Goal: Task Accomplishment & Management: Manage account settings

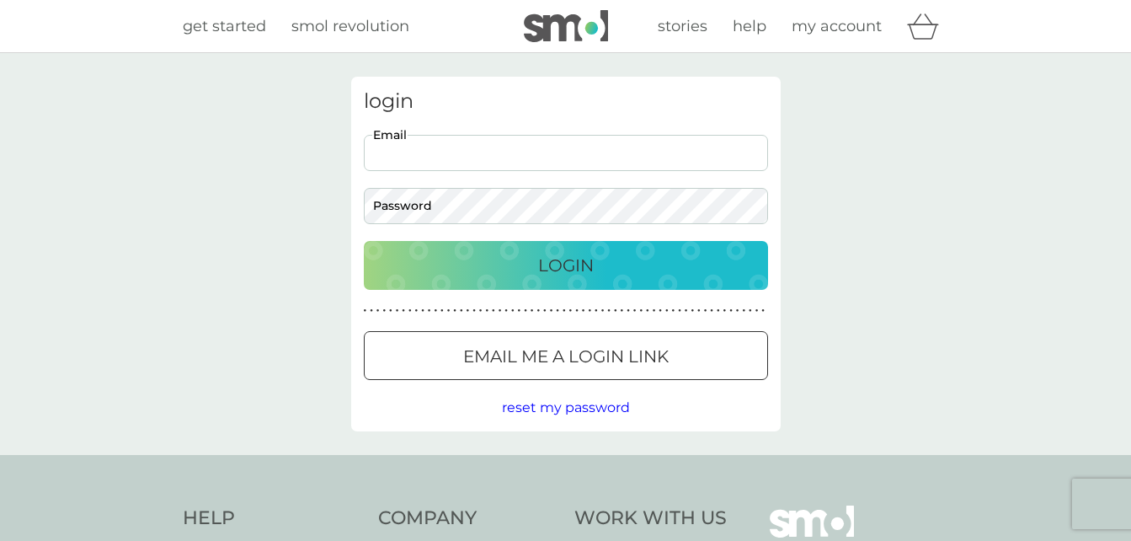
click at [490, 152] on input "Email" at bounding box center [566, 153] width 404 height 36
type input "[EMAIL_ADDRESS][DOMAIN_NAME]"
click at [364, 241] on button "Login" at bounding box center [566, 265] width 404 height 49
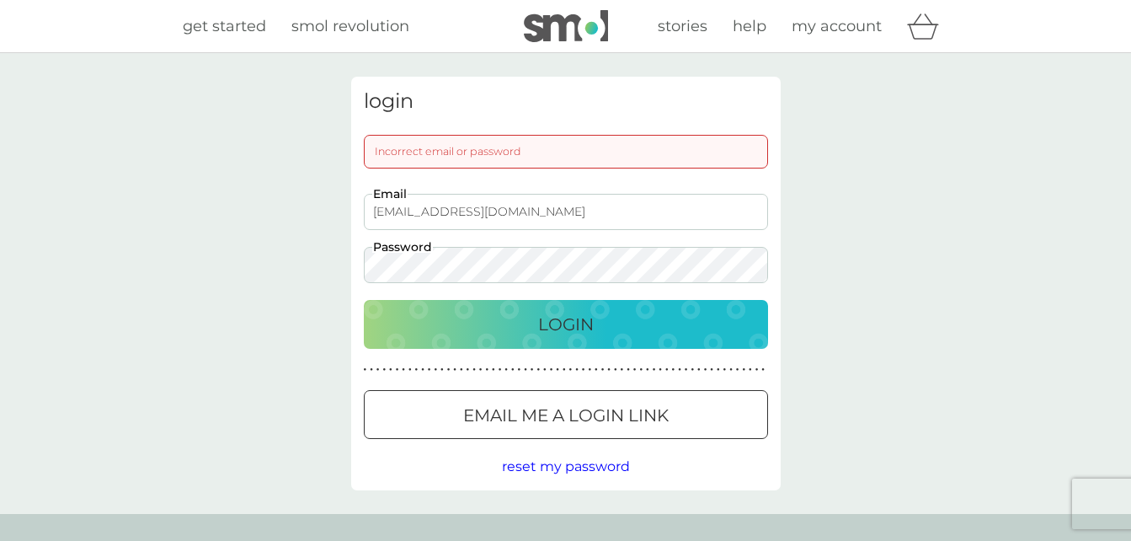
click at [584, 408] on div at bounding box center [565, 416] width 61 height 18
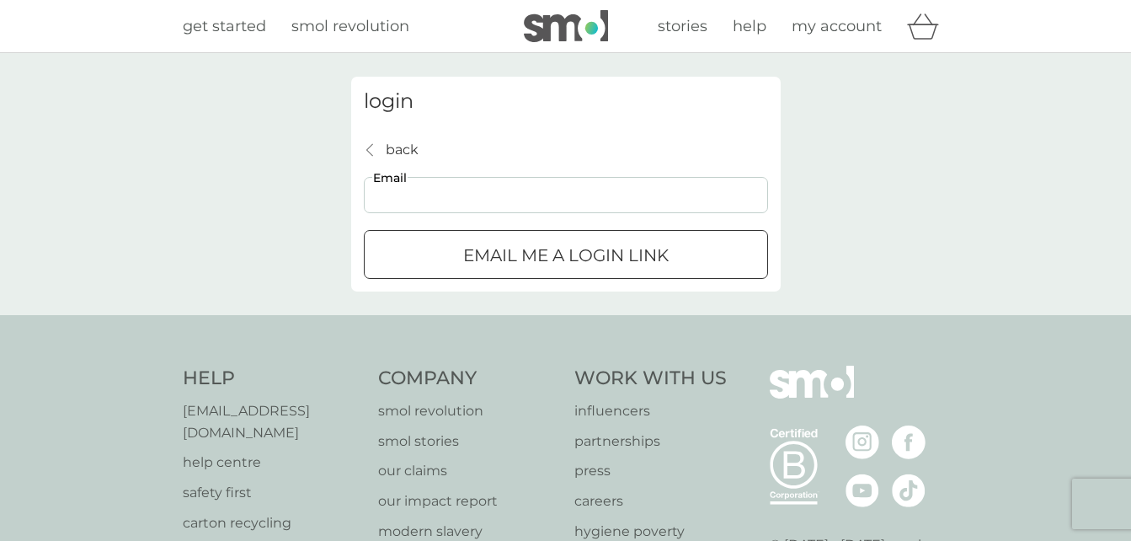
click at [467, 186] on input "Email" at bounding box center [566, 195] width 404 height 36
type input "[EMAIL_ADDRESS][DOMAIN_NAME]"
click at [545, 258] on div "submit" at bounding box center [565, 256] width 61 height 18
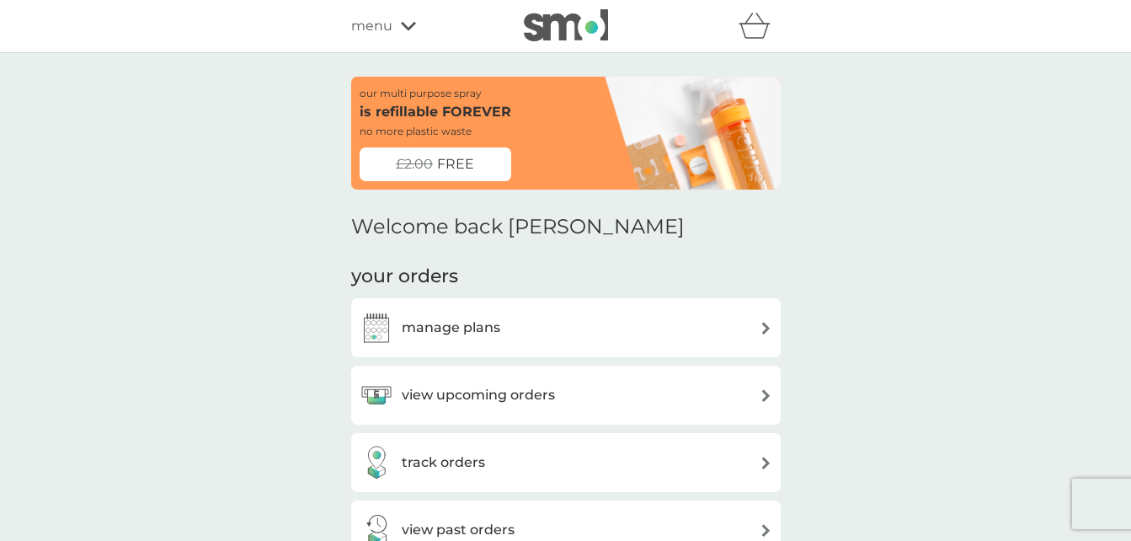
click at [467, 322] on h3 "manage plans" at bounding box center [451, 328] width 99 height 22
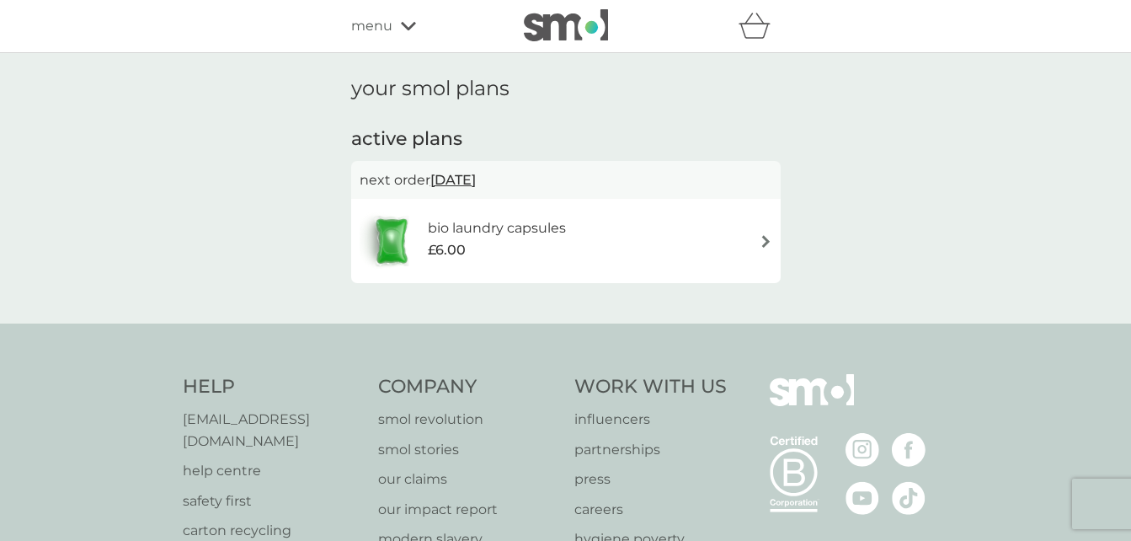
click at [450, 176] on span "14 Sep 2025" at bounding box center [452, 179] width 45 height 33
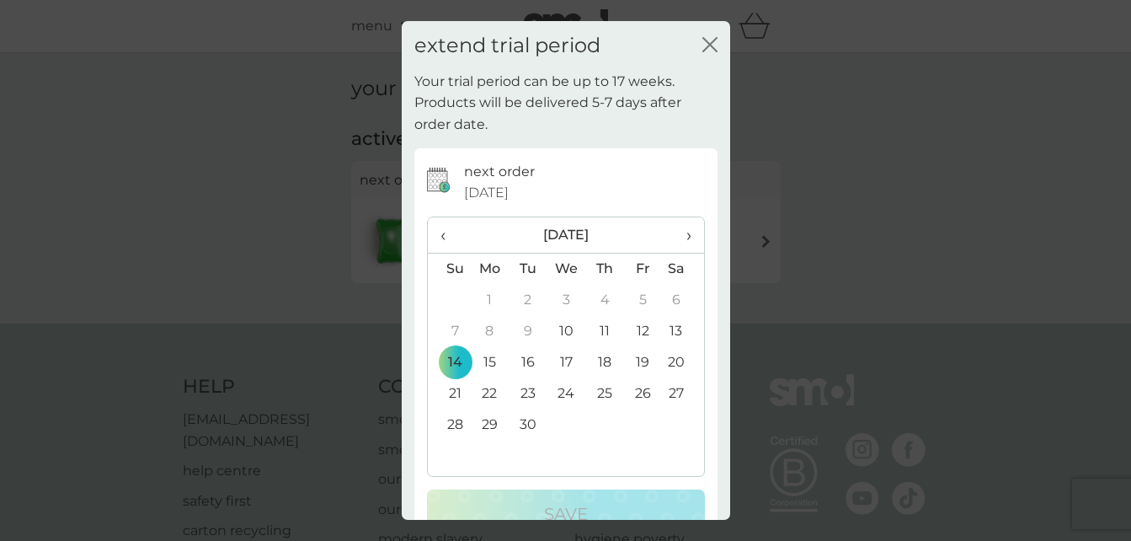
click at [702, 43] on icon "close" at bounding box center [709, 44] width 15 height 15
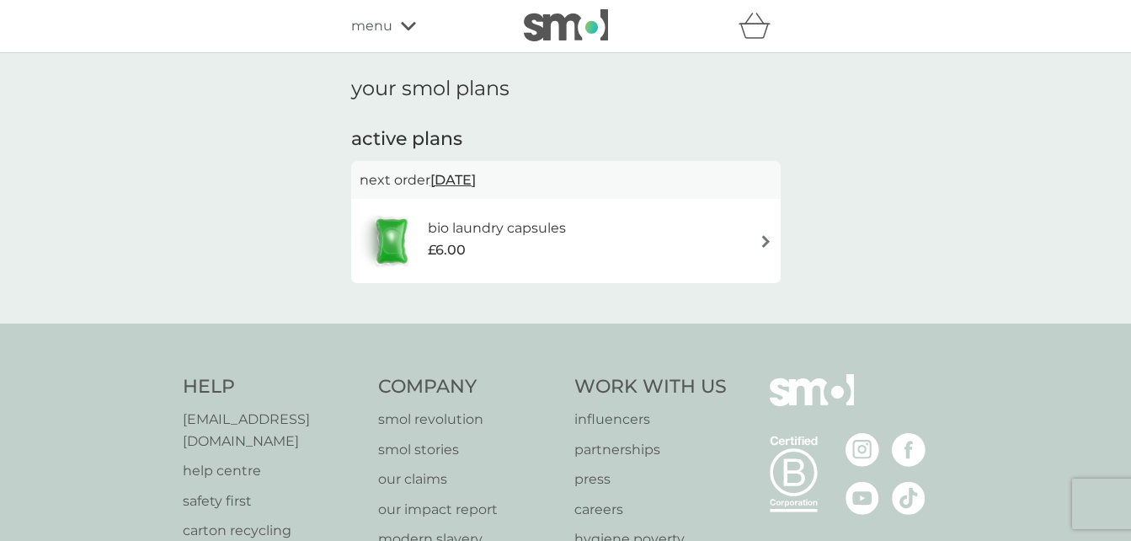
click at [411, 29] on icon at bounding box center [408, 26] width 15 height 10
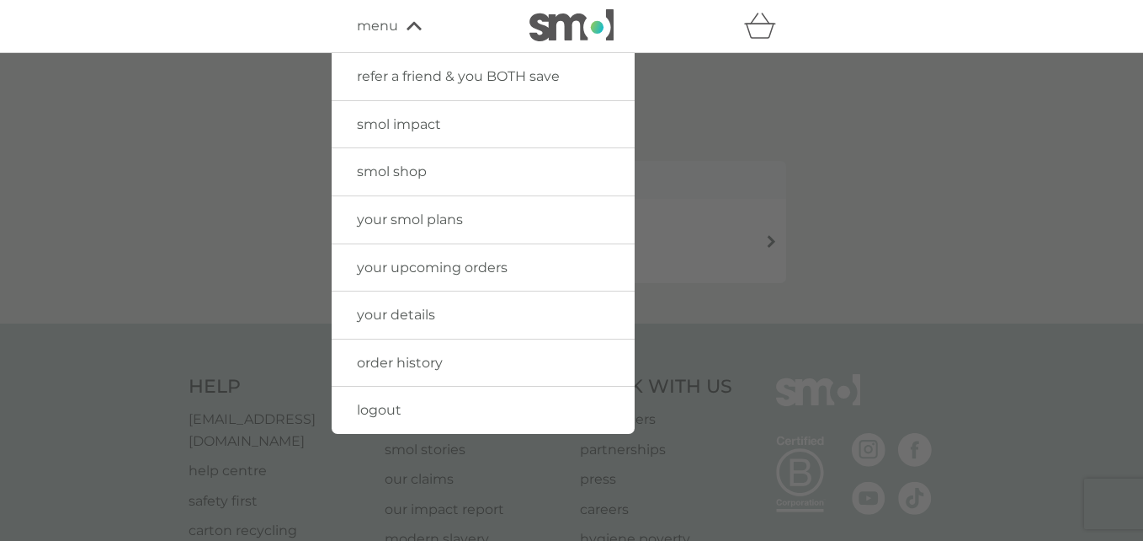
click at [413, 314] on span "your details" at bounding box center [396, 314] width 78 height 16
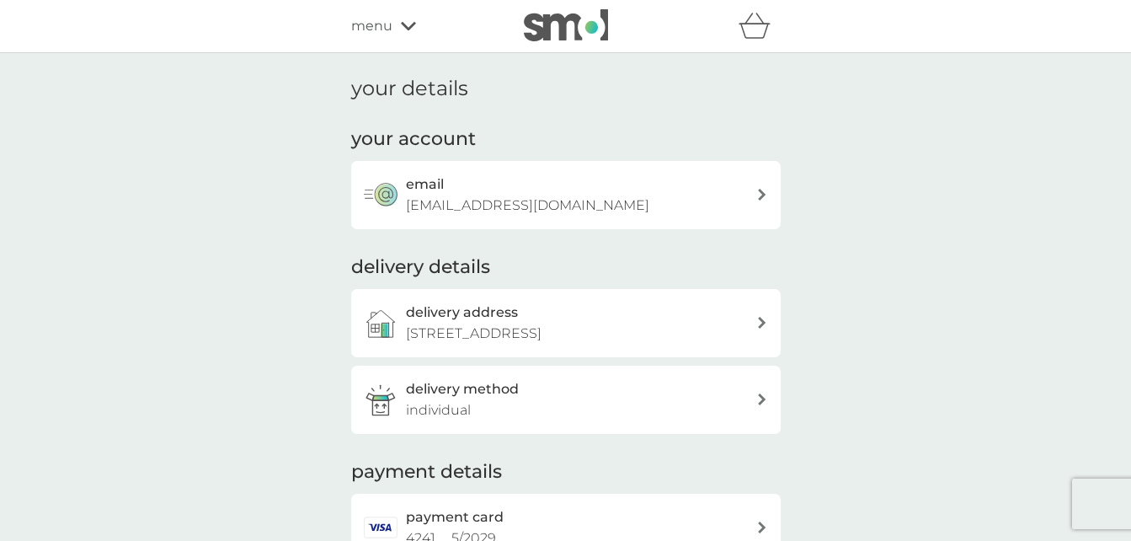
click at [410, 24] on icon at bounding box center [408, 26] width 15 height 10
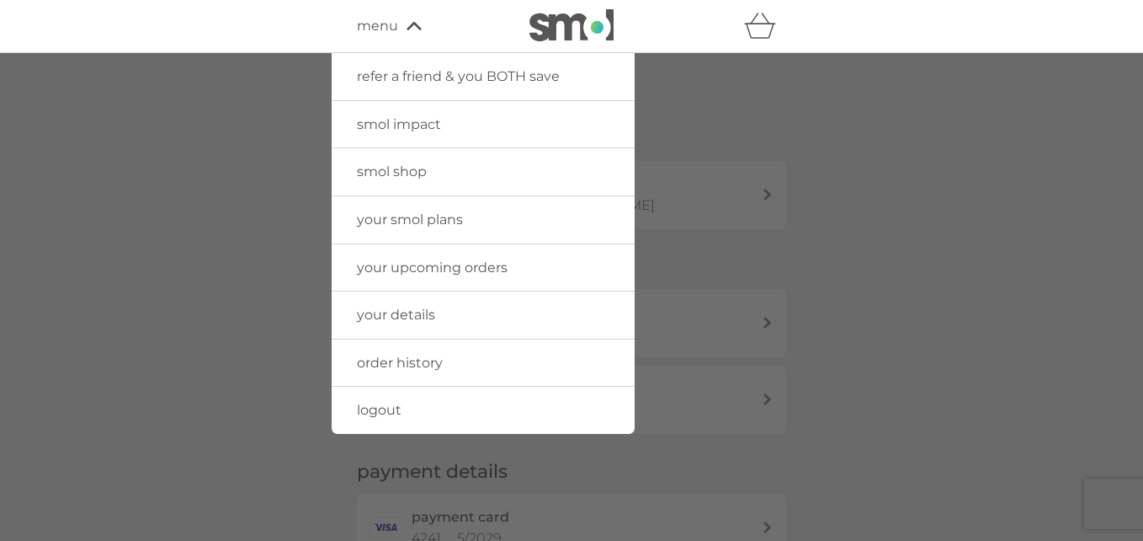
click at [410, 24] on icon at bounding box center [414, 26] width 15 height 10
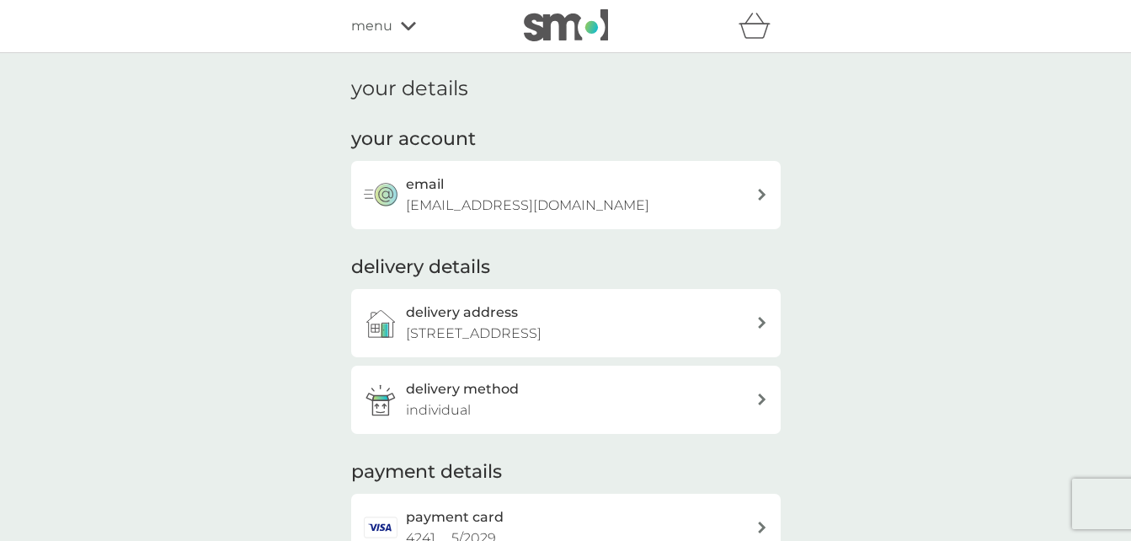
click at [404, 29] on icon at bounding box center [408, 26] width 15 height 10
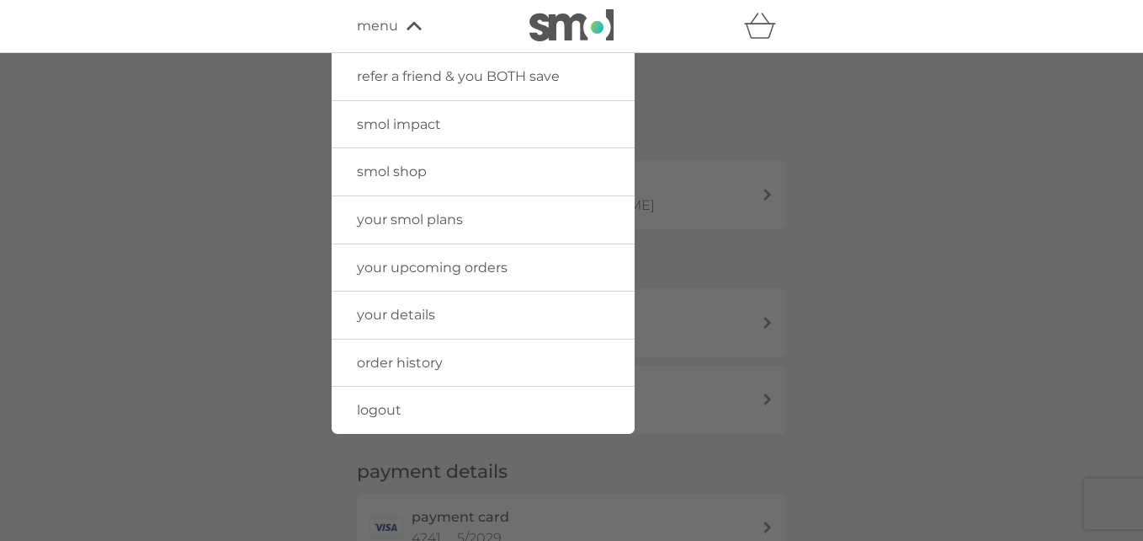
click at [432, 216] on span "your smol plans" at bounding box center [410, 219] width 106 height 16
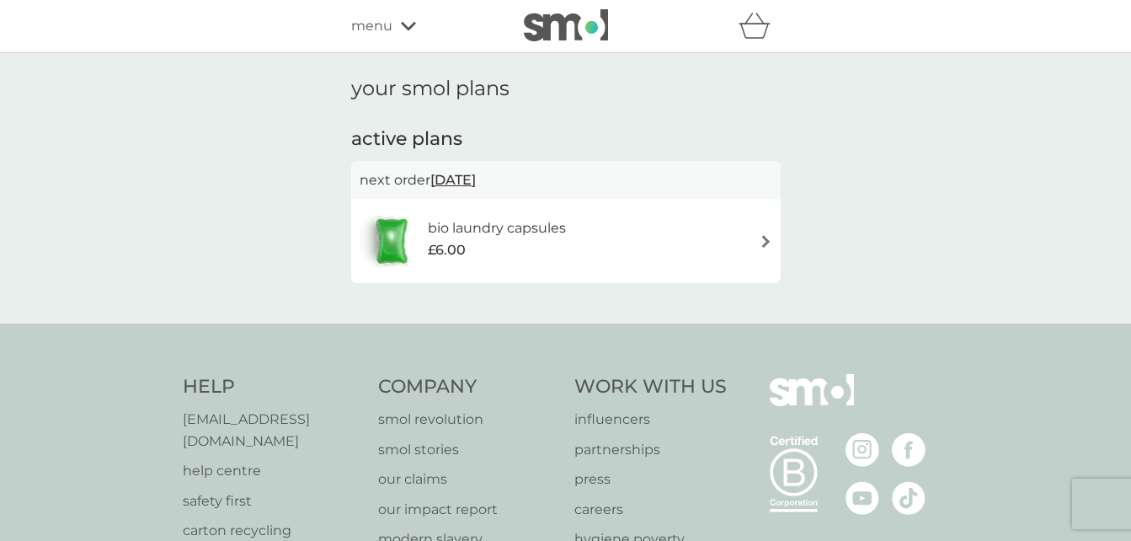
click at [761, 245] on img at bounding box center [765, 241] width 13 height 13
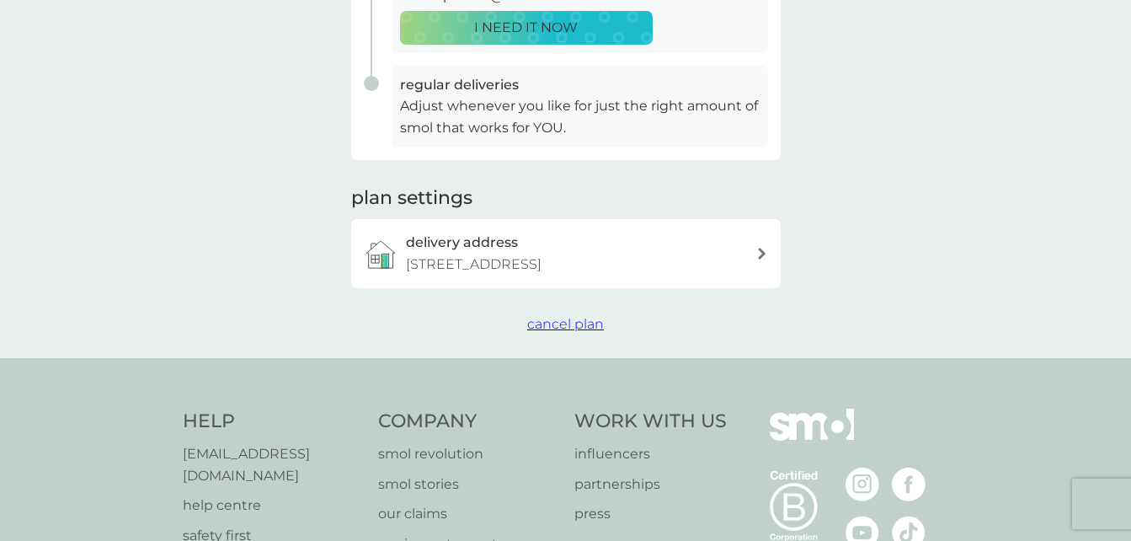
scroll to position [421, 0]
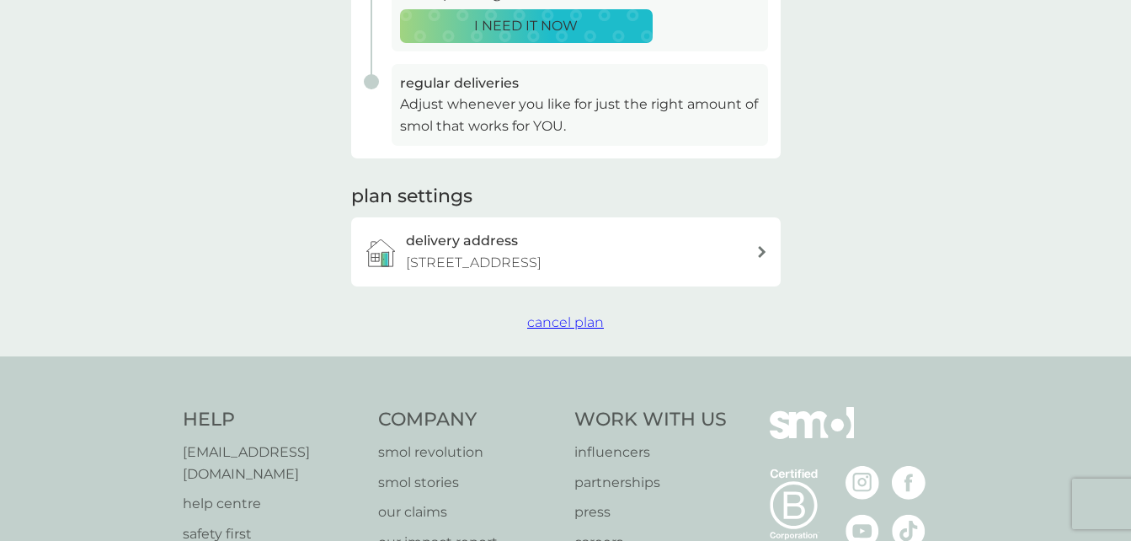
click at [560, 320] on span "cancel plan" at bounding box center [565, 322] width 77 height 16
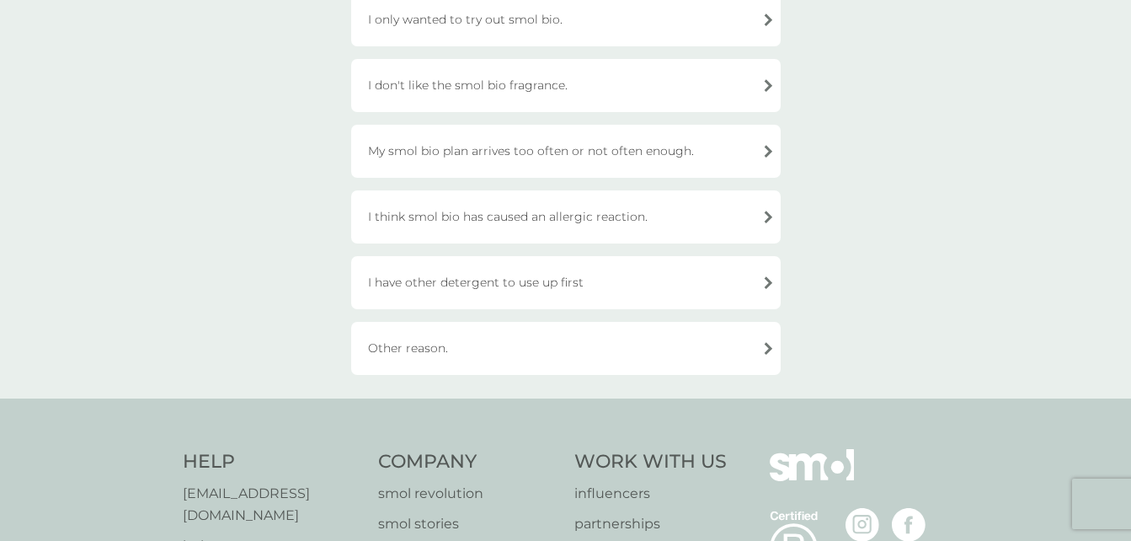
scroll to position [505, 0]
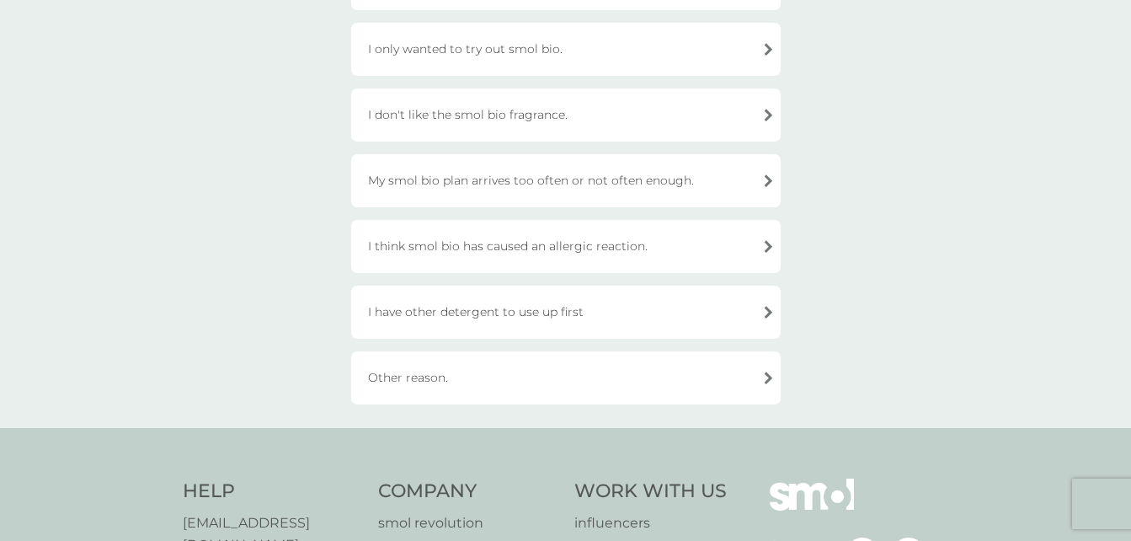
click at [766, 117] on div "I don't like the smol bio fragrance." at bounding box center [565, 114] width 429 height 53
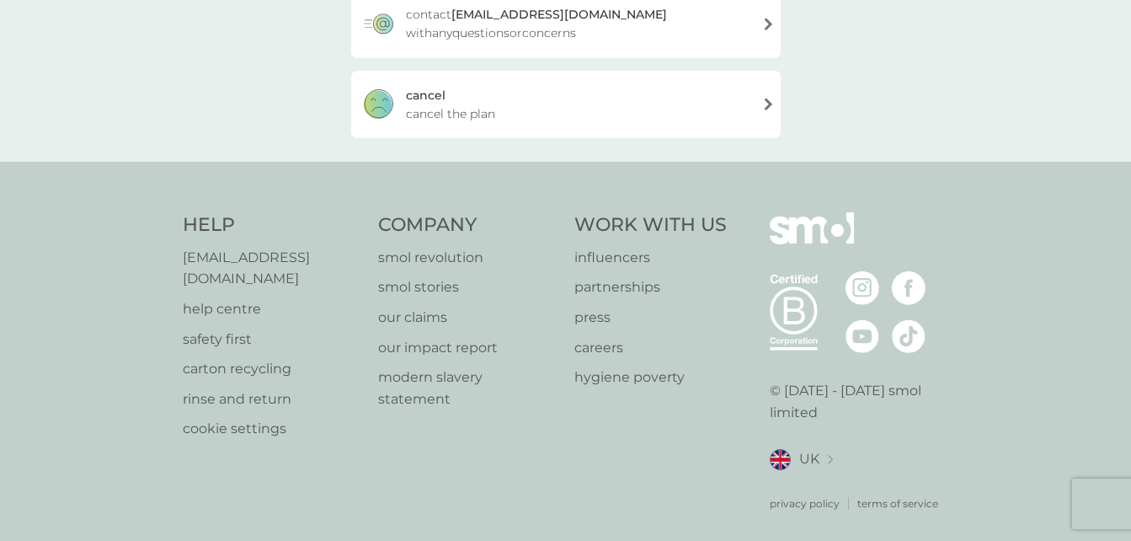
scroll to position [448, 0]
click at [435, 108] on span "cancel the plan" at bounding box center [450, 113] width 89 height 19
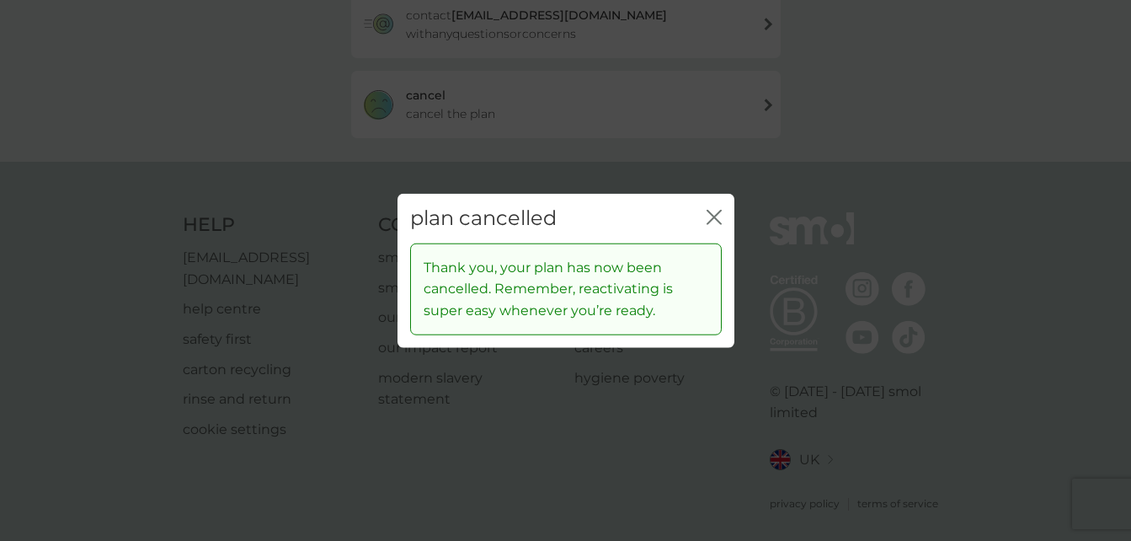
click at [718, 215] on icon "close" at bounding box center [713, 217] width 15 height 15
